Goal: Task Accomplishment & Management: Manage account settings

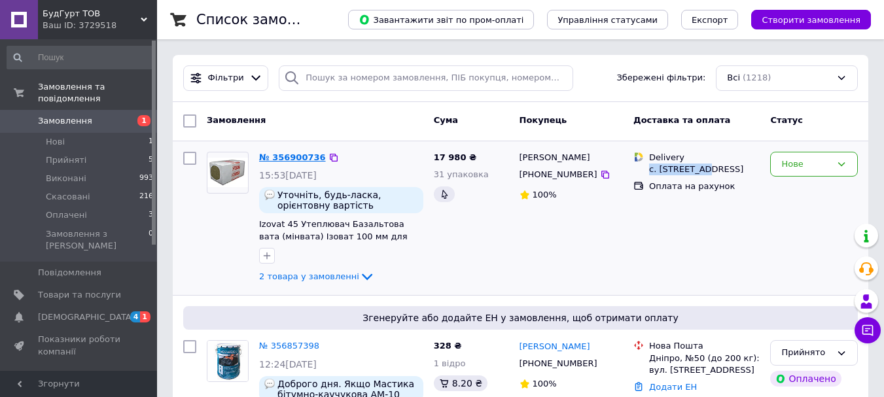
click at [294, 158] on link "№ 356900736" at bounding box center [292, 157] width 67 height 10
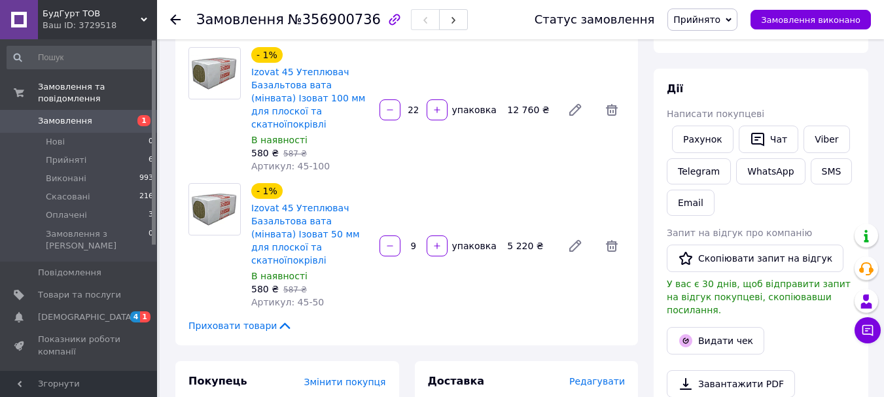
scroll to position [118, 0]
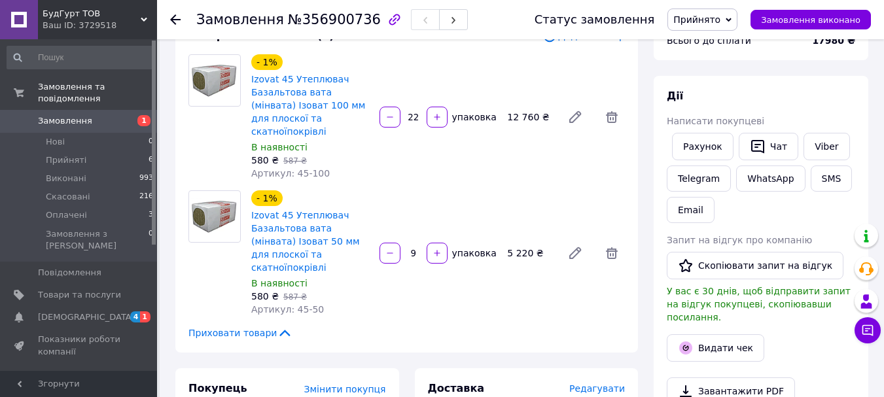
drag, startPoint x: 256, startPoint y: 126, endPoint x: 289, endPoint y: 128, distance: 33.4
click at [289, 154] on div "580 ₴   587 ₴" at bounding box center [310, 160] width 118 height 13
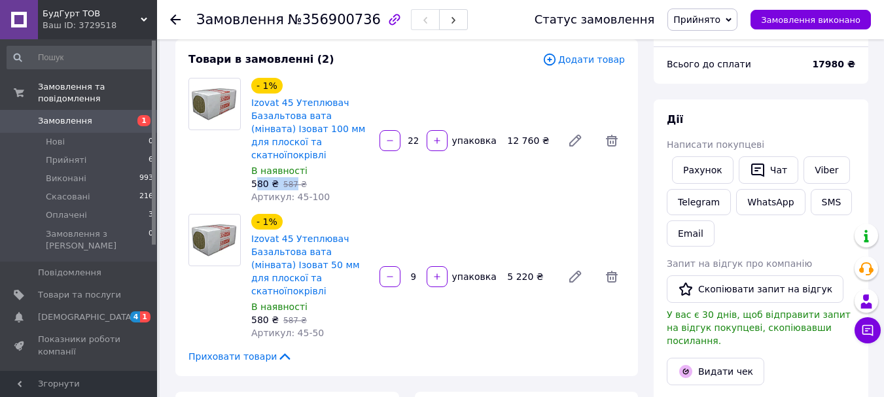
scroll to position [52, 0]
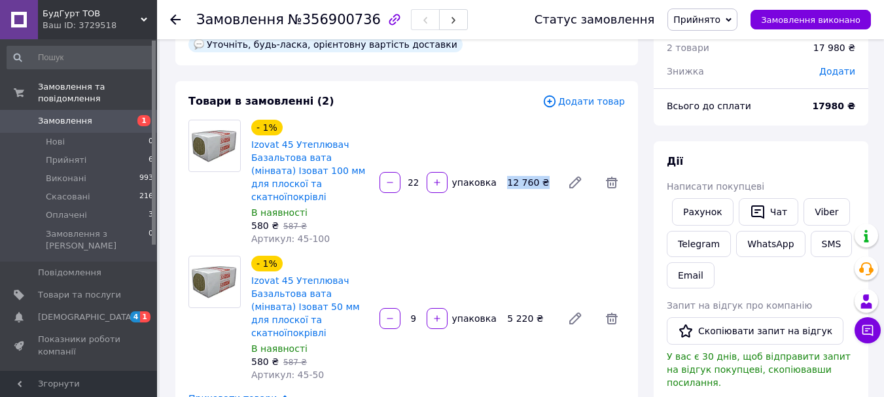
drag, startPoint x: 507, startPoint y: 155, endPoint x: 544, endPoint y: 154, distance: 37.3
click at [544, 173] on div "12 760 ₴" at bounding box center [529, 182] width 55 height 18
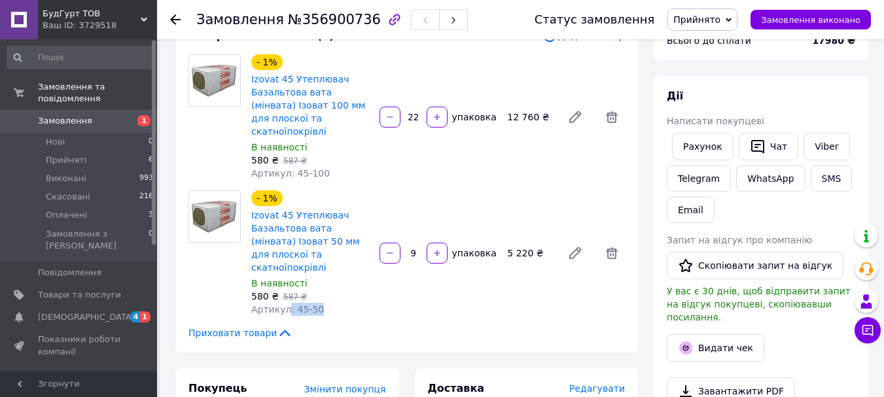
drag, startPoint x: 286, startPoint y: 262, endPoint x: 331, endPoint y: 258, distance: 45.3
click at [331, 303] on div "Артикул: 45-50" at bounding box center [310, 309] width 118 height 13
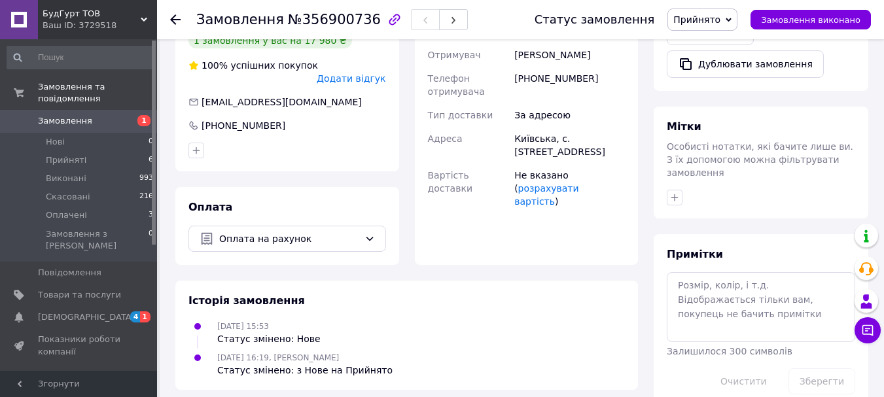
scroll to position [0, 0]
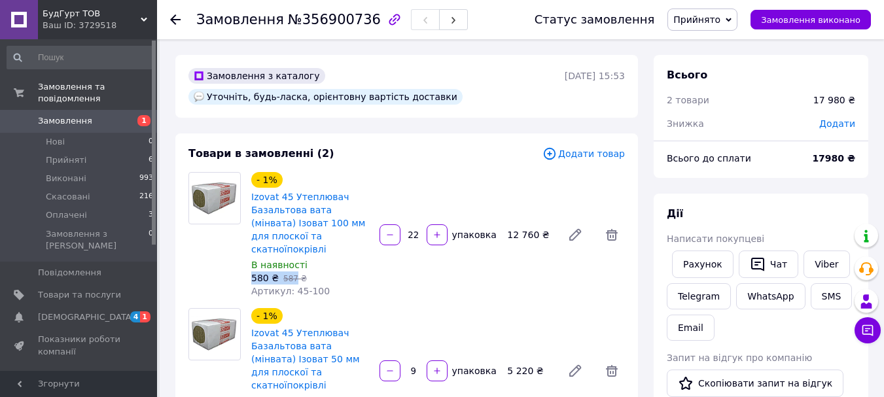
drag, startPoint x: 252, startPoint y: 241, endPoint x: 289, endPoint y: 241, distance: 36.6
click at [289, 271] on div "580 ₴   587 ₴" at bounding box center [310, 277] width 118 height 13
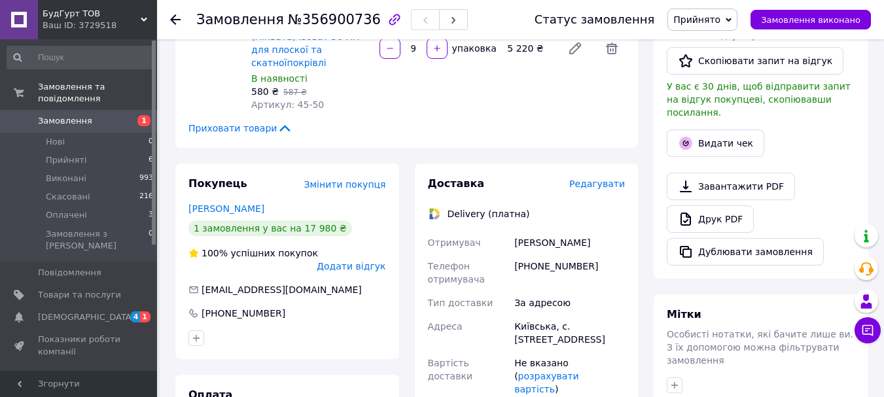
scroll to position [327, 0]
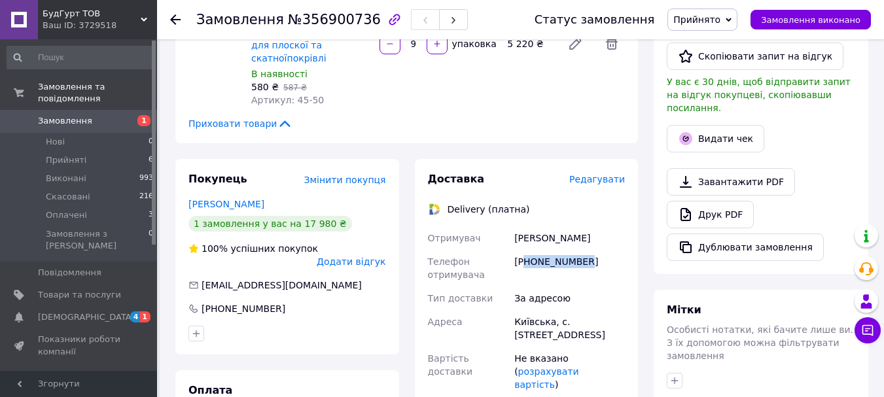
drag, startPoint x: 525, startPoint y: 215, endPoint x: 591, endPoint y: 216, distance: 65.4
click at [591, 250] on div "[PHONE_NUMBER]" at bounding box center [570, 268] width 116 height 37
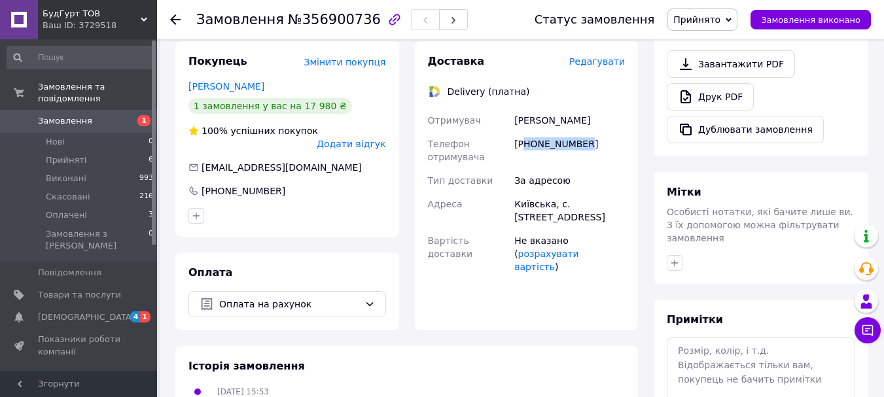
scroll to position [379, 0]
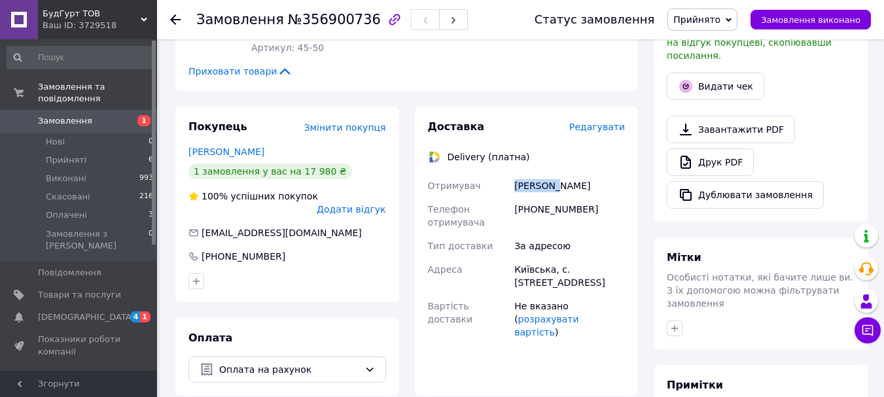
drag, startPoint x: 514, startPoint y: 140, endPoint x: 552, endPoint y: 144, distance: 38.1
click at [552, 174] on div "[PERSON_NAME]" at bounding box center [570, 186] width 116 height 24
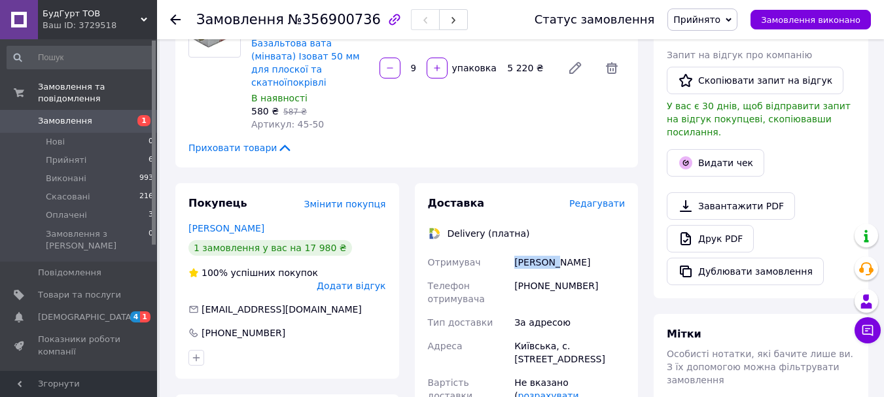
scroll to position [249, 0]
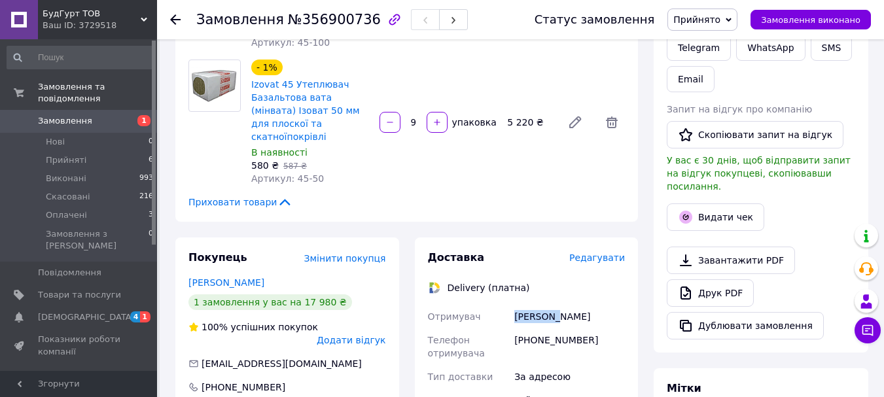
click at [551, 305] on div "[PERSON_NAME]" at bounding box center [570, 317] width 116 height 24
drag, startPoint x: 553, startPoint y: 270, endPoint x: 611, endPoint y: 273, distance: 58.3
click at [611, 305] on div "[PERSON_NAME]" at bounding box center [570, 317] width 116 height 24
copy div "Длужневский"
drag, startPoint x: 520, startPoint y: 292, endPoint x: 581, endPoint y: 294, distance: 60.9
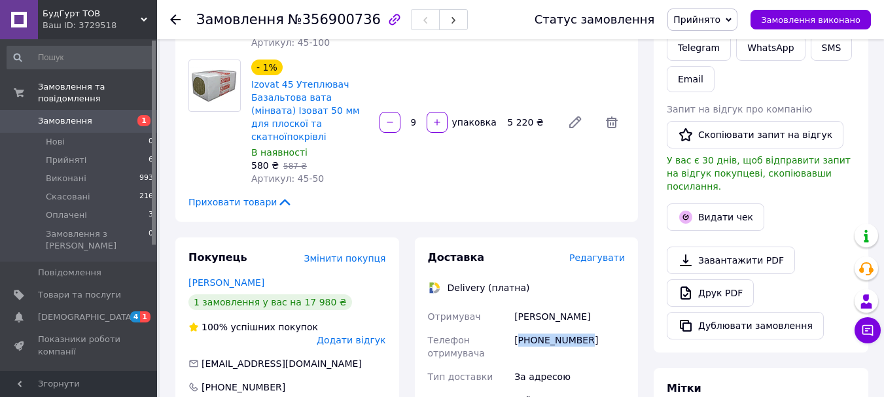
click at [581, 328] on div "[PHONE_NUMBER]" at bounding box center [570, 346] width 116 height 37
copy div "380979261269"
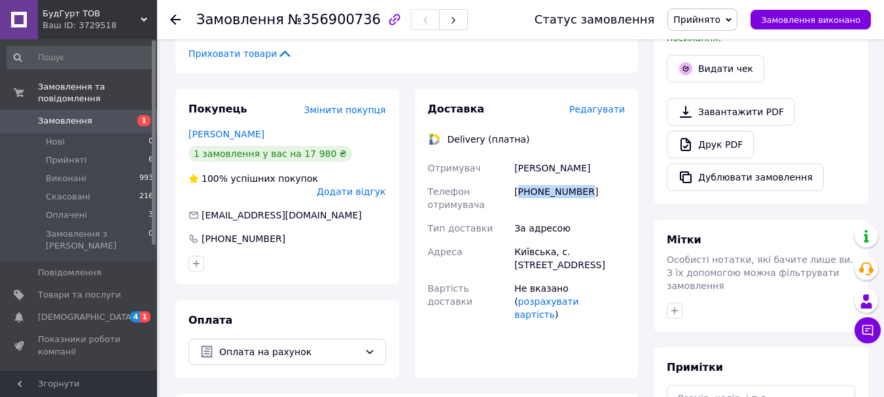
scroll to position [458, 0]
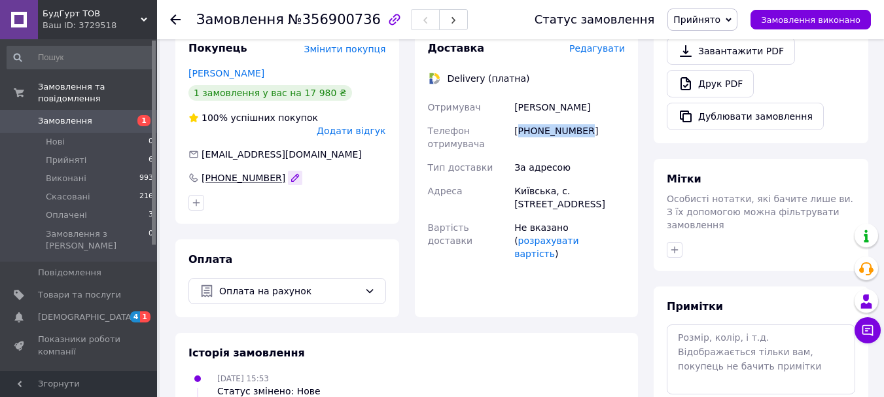
click at [290, 173] on icon "button" at bounding box center [295, 178] width 10 height 10
drag, startPoint x: 274, startPoint y: 116, endPoint x: 170, endPoint y: 122, distance: 104.2
click at [170, 122] on div "Покупець Змінити покупця Длужневский Ярослав 1 замовлення у вас на 17 980 ₴ 100…" at bounding box center [286, 172] width 239 height 289
drag, startPoint x: 275, startPoint y: 118, endPoint x: 189, endPoint y: 121, distance: 86.4
click at [185, 124] on div "Покупець Змінити покупця Длужневский Ярослав 1 замовлення у вас на 17 980 ₴ 100…" at bounding box center [287, 126] width 224 height 196
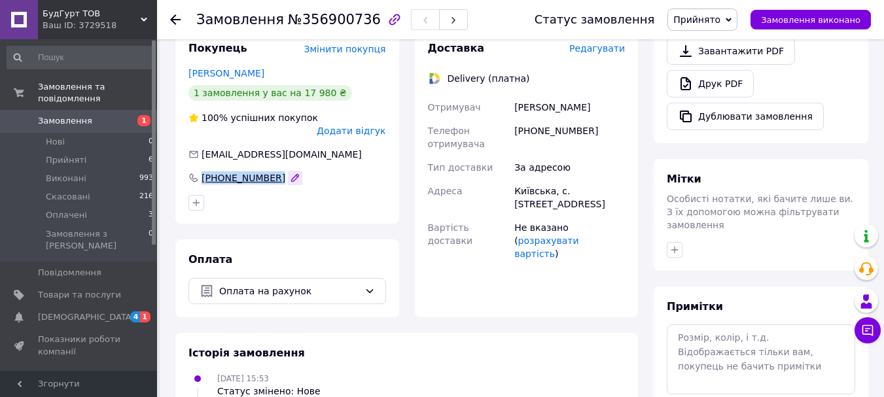
drag, startPoint x: 200, startPoint y: 116, endPoint x: 273, endPoint y: 113, distance: 72.7
click at [273, 171] on div "[PHONE_NUMBER]" at bounding box center [245, 177] width 116 height 13
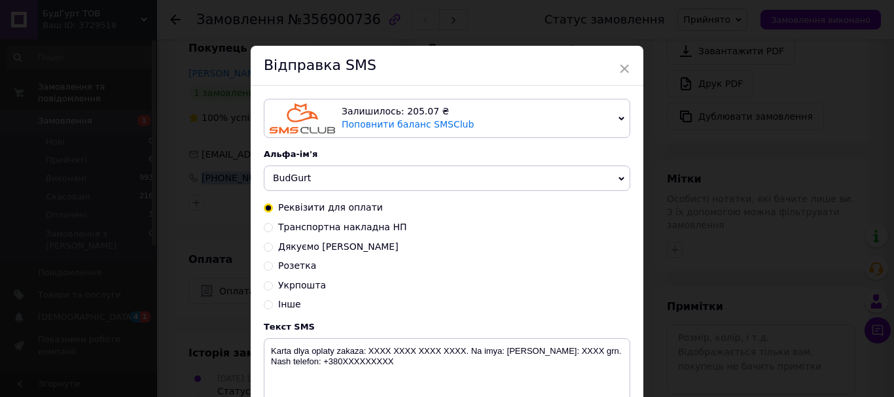
copy div "[PHONE_NUMBER]"
click at [624, 65] on span "×" at bounding box center [624, 69] width 12 height 22
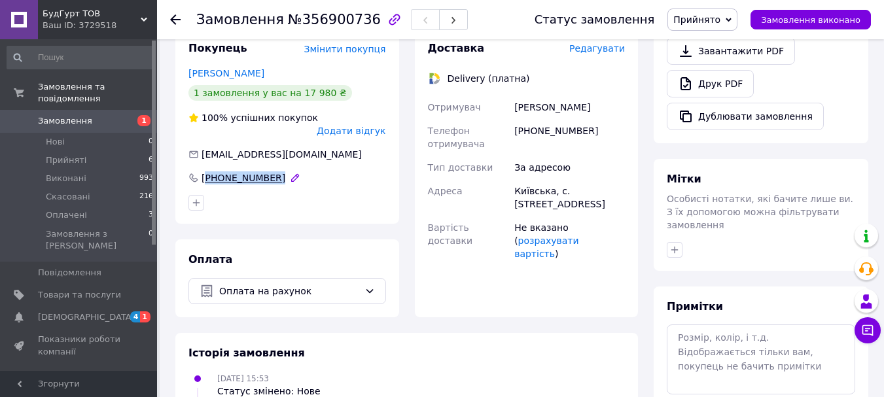
drag, startPoint x: 205, startPoint y: 114, endPoint x: 268, endPoint y: 116, distance: 62.8
click at [268, 171] on div "[PHONE_NUMBER]" at bounding box center [245, 177] width 116 height 13
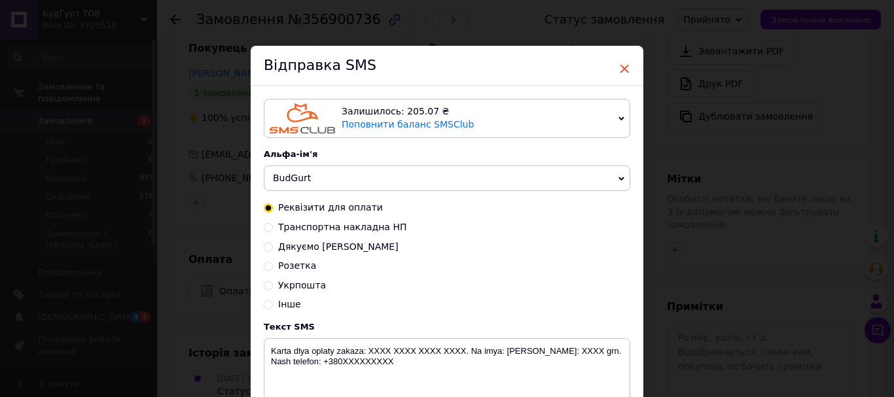
click at [624, 69] on span "×" at bounding box center [624, 69] width 12 height 22
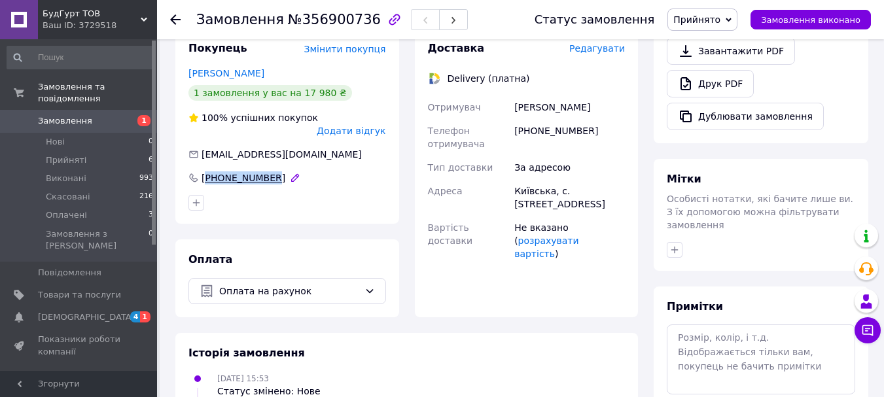
drag, startPoint x: 268, startPoint y: 114, endPoint x: 208, endPoint y: 120, distance: 59.8
click at [208, 171] on div "[PHONE_NUMBER]" at bounding box center [243, 177] width 86 height 13
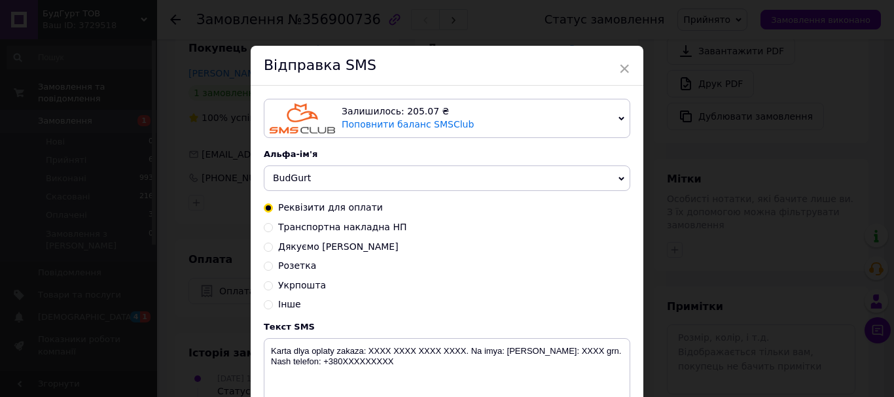
click at [628, 69] on div "Відправка SMS" at bounding box center [447, 66] width 392 height 40
click at [621, 65] on span "×" at bounding box center [624, 69] width 12 height 22
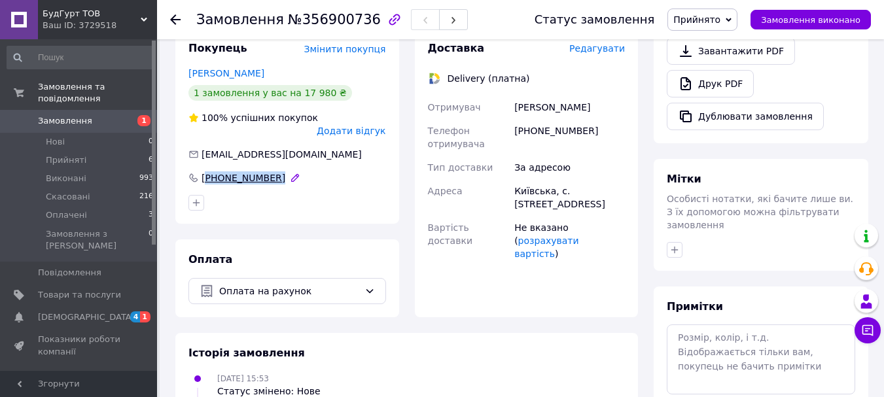
copy div "380979261269"
drag, startPoint x: 269, startPoint y: 113, endPoint x: 209, endPoint y: 118, distance: 60.4
click at [209, 171] on div "[PHONE_NUMBER]" at bounding box center [245, 177] width 116 height 13
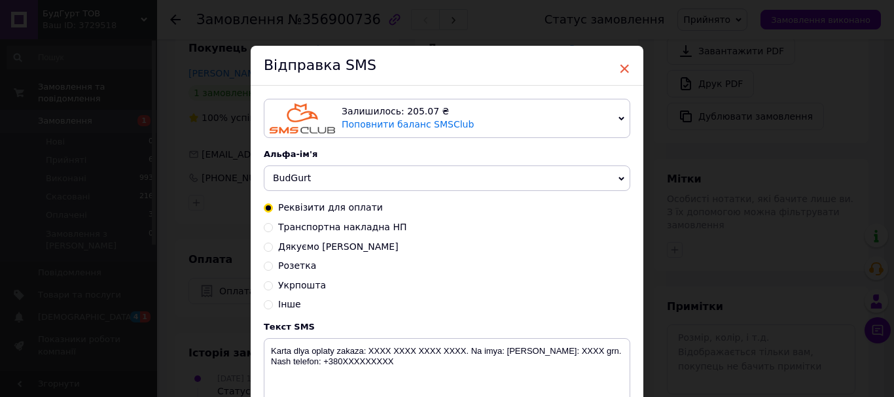
click at [621, 67] on span "×" at bounding box center [624, 69] width 12 height 22
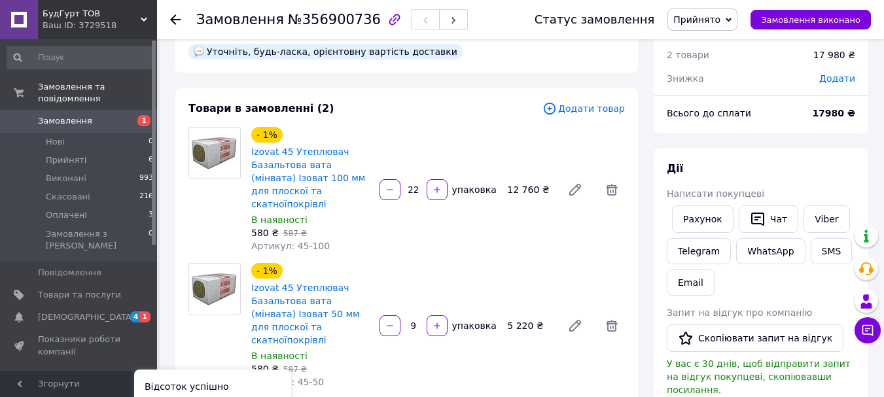
scroll to position [0, 0]
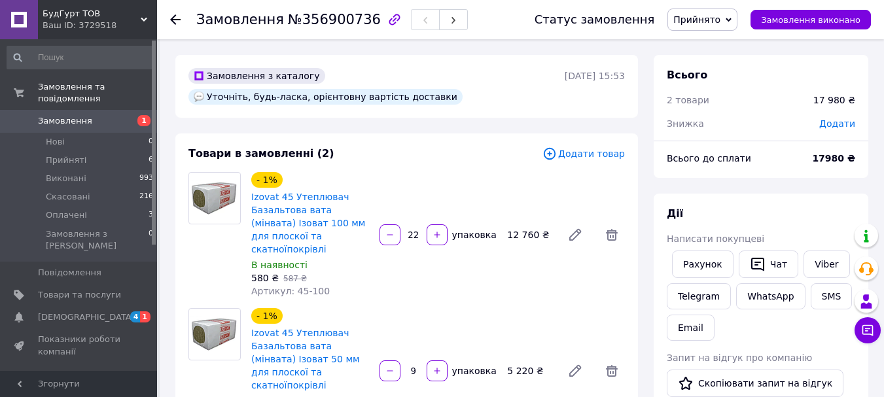
click at [77, 115] on span "Замовлення" at bounding box center [65, 121] width 54 height 12
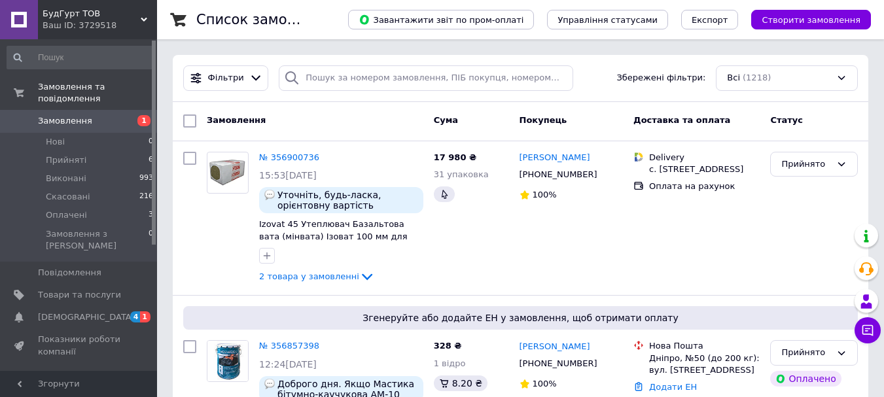
click at [64, 115] on span "Замовлення" at bounding box center [65, 121] width 54 height 12
click at [871, 329] on icon at bounding box center [867, 330] width 13 height 13
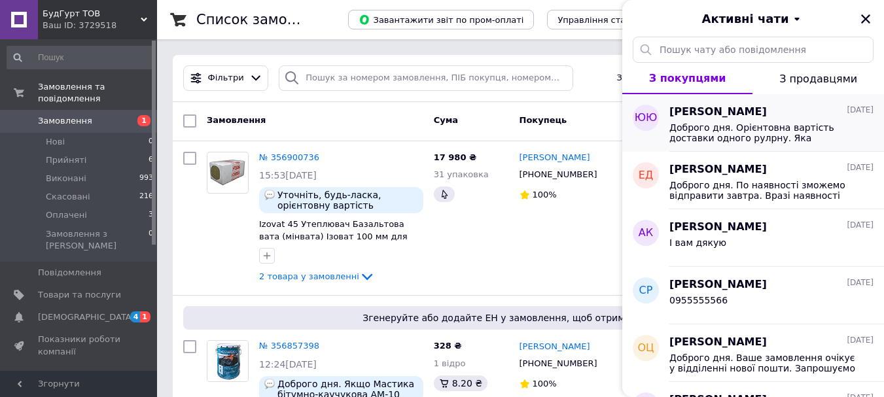
click at [750, 131] on span "Доброго дня. Орієнтовна вартість доставки одного рулрну. Яка кількість Вам потр…" at bounding box center [762, 132] width 186 height 21
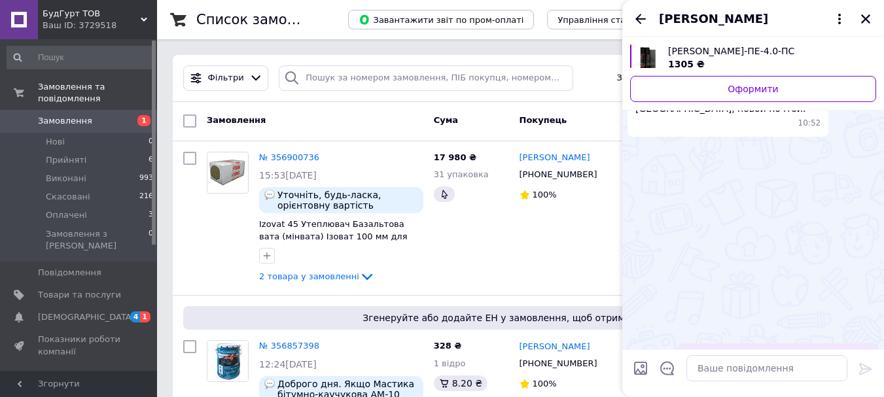
scroll to position [109, 0]
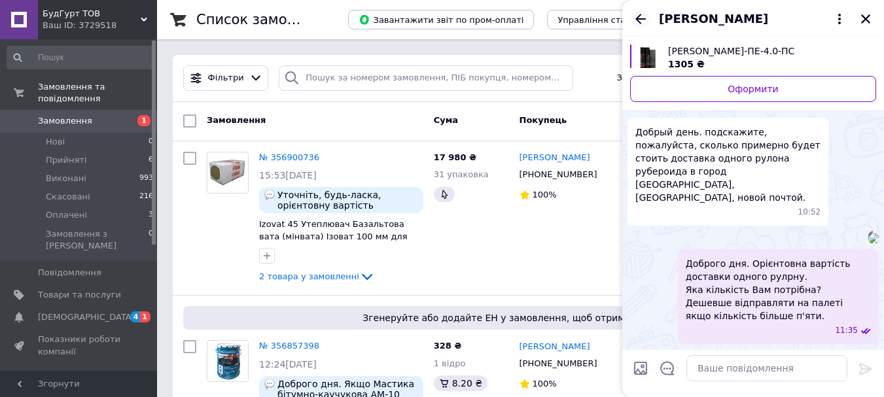
click at [640, 17] on icon "Назад" at bounding box center [641, 19] width 16 height 16
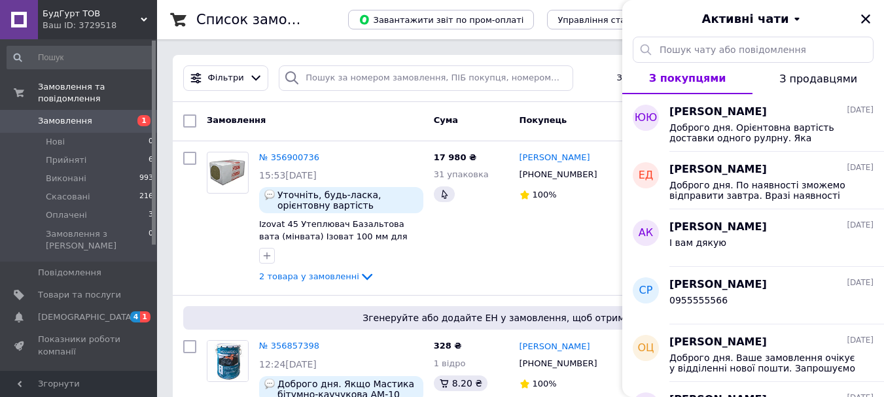
click at [61, 115] on span "Замовлення" at bounding box center [65, 121] width 54 height 12
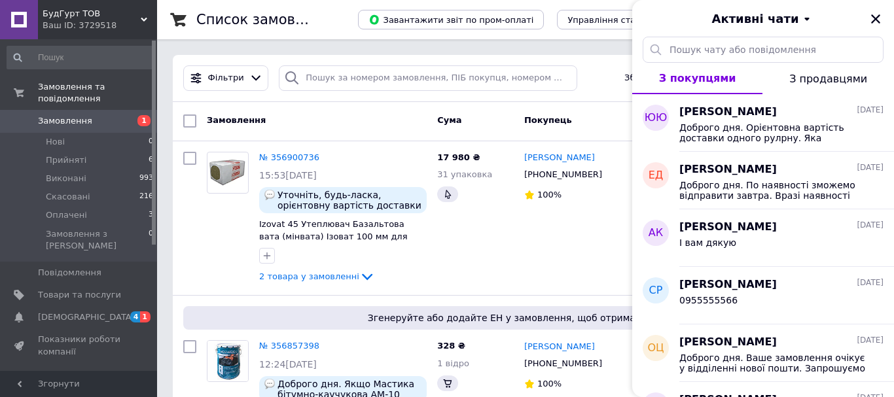
click at [875, 17] on div "Активні чати" at bounding box center [763, 18] width 262 height 37
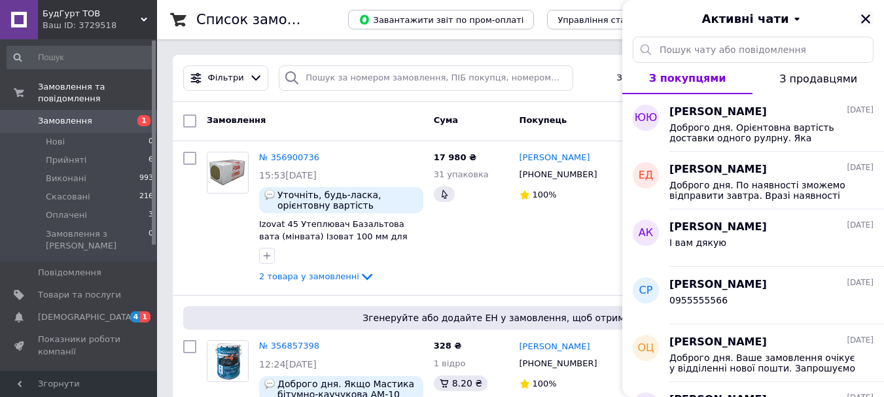
click at [865, 18] on icon "Закрити" at bounding box center [866, 19] width 12 height 12
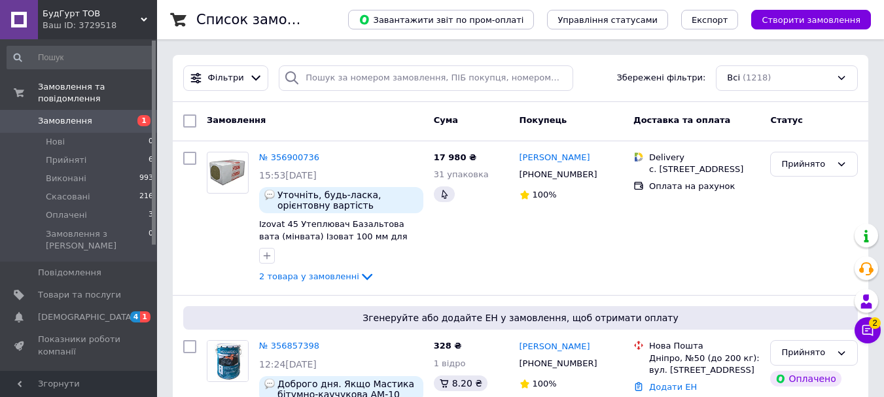
click at [71, 115] on span "Замовлення" at bounding box center [65, 121] width 54 height 12
click at [869, 328] on icon at bounding box center [867, 330] width 13 height 13
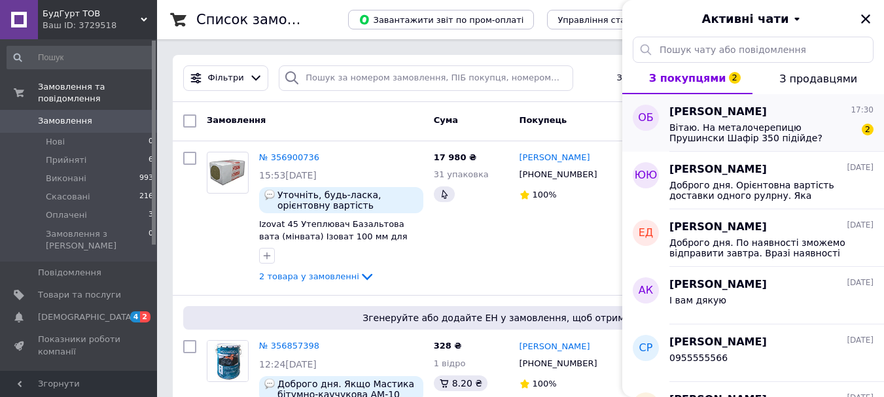
click at [723, 135] on span "Вітаю. На металочерепицю Прушински Шафір 350 підійде?" at bounding box center [762, 132] width 186 height 21
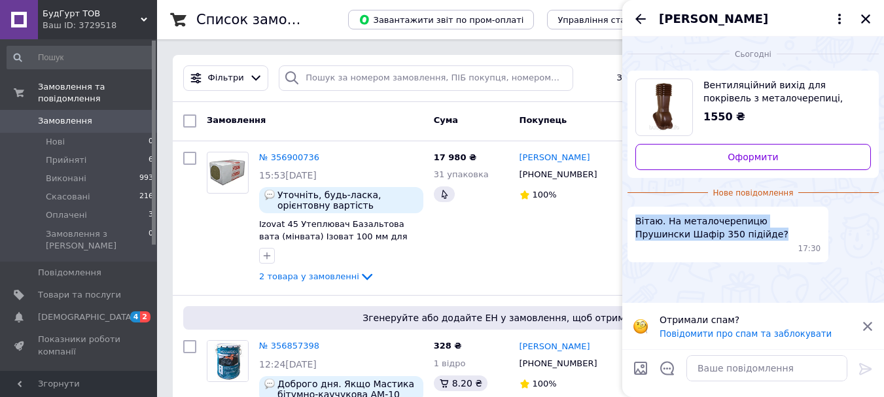
drag, startPoint x: 635, startPoint y: 220, endPoint x: 727, endPoint y: 235, distance: 93.4
click at [725, 235] on span "Вітаю. На металочерепицю Прушински Шафір 350 підійде?" at bounding box center [727, 228] width 185 height 26
copy span "Вітаю. На металочерепицю Прушински Шафір 350 підійде?"
click at [774, 113] on div "1550 ₴" at bounding box center [781, 117] width 157 height 15
click at [822, 109] on div "Вентиляційний вихід для покрівель з металочерепиці, утеплений Ø 110 мм коричнев…" at bounding box center [782, 101] width 178 height 46
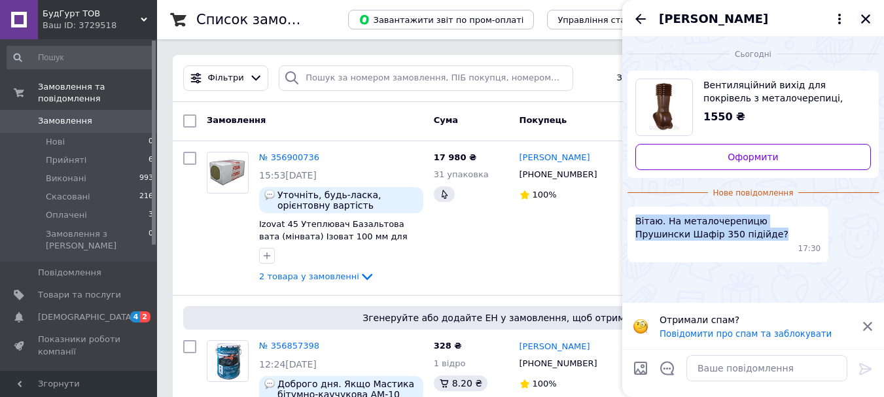
click at [866, 16] on icon "Закрити" at bounding box center [866, 19] width 12 height 12
